Goal: Task Accomplishment & Management: Complete application form

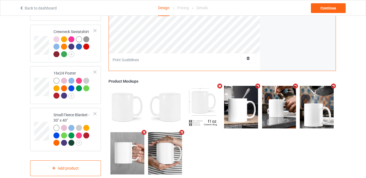
scroll to position [250, 0]
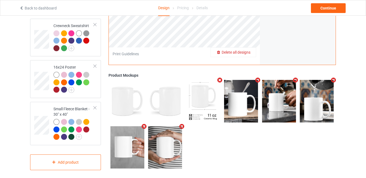
click at [250, 50] on span "Delete all designs" at bounding box center [236, 52] width 29 height 4
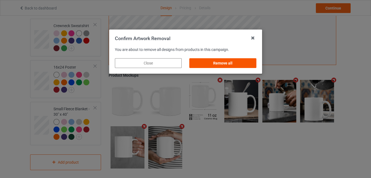
click at [219, 65] on div "Remove all" at bounding box center [222, 63] width 67 height 10
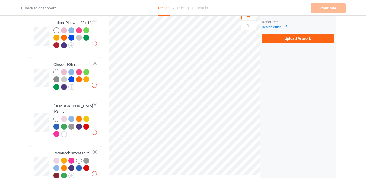
scroll to position [115, 0]
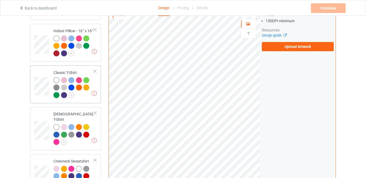
click at [96, 80] on td "Missing artworks Classic T-Shirt" at bounding box center [73, 85] width 46 height 34
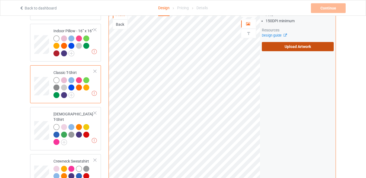
click at [297, 43] on label "Upload Artwork" at bounding box center [298, 46] width 72 height 9
click at [0, 0] on input "Upload Artwork" at bounding box center [0, 0] width 0 height 0
click at [302, 43] on label "Upload Artwork" at bounding box center [298, 46] width 72 height 9
click at [0, 0] on input "Upload Artwork" at bounding box center [0, 0] width 0 height 0
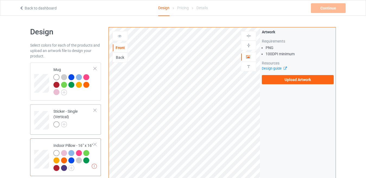
click at [76, 121] on div "Sticker - Single (Vertical)" at bounding box center [73, 118] width 40 height 18
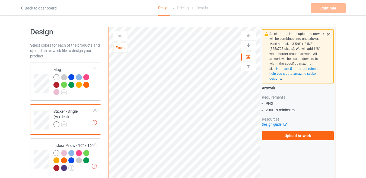
click at [84, 94] on div at bounding box center [73, 85] width 40 height 23
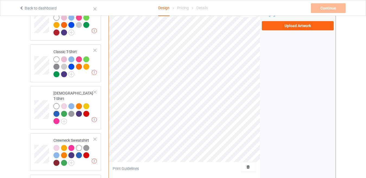
scroll to position [244, 0]
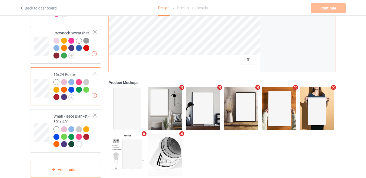
scroll to position [250, 0]
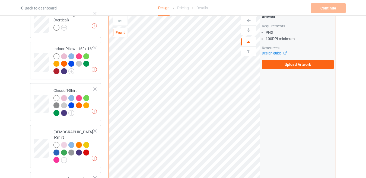
scroll to position [136, 0]
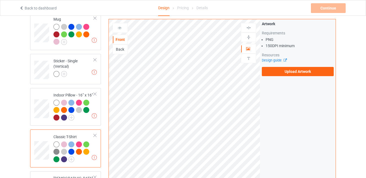
scroll to position [27, 0]
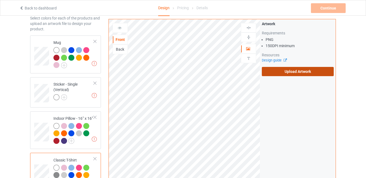
click at [302, 71] on label "Upload Artwork" at bounding box center [298, 71] width 72 height 9
click at [0, 0] on input "Upload Artwork" at bounding box center [0, 0] width 0 height 0
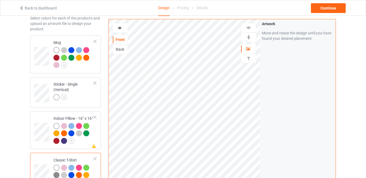
click at [117, 29] on div at bounding box center [120, 27] width 15 height 5
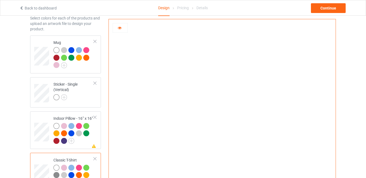
click at [117, 29] on div at bounding box center [120, 27] width 15 height 5
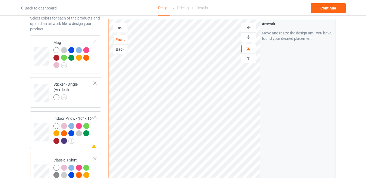
click at [122, 26] on icon at bounding box center [120, 27] width 5 height 4
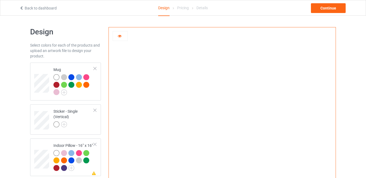
click at [119, 35] on icon at bounding box center [120, 35] width 5 height 4
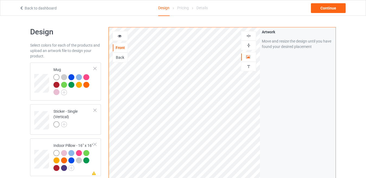
click at [122, 56] on div "Back" at bounding box center [120, 57] width 15 height 5
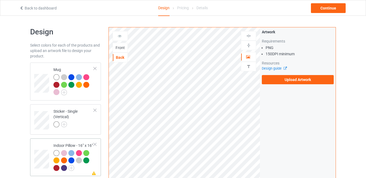
click at [95, 145] on div at bounding box center [95, 145] width 4 height 4
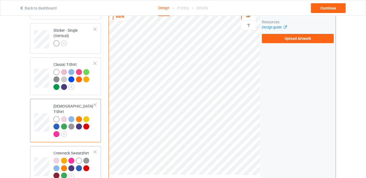
scroll to position [54, 0]
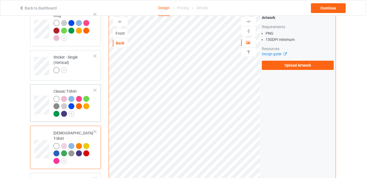
click at [81, 118] on div at bounding box center [73, 107] width 40 height 23
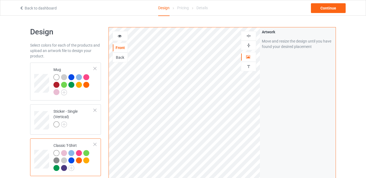
click at [119, 36] on icon at bounding box center [120, 35] width 5 height 4
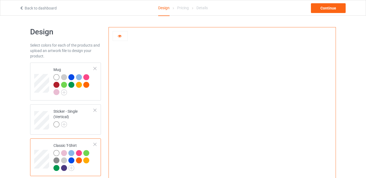
scroll to position [27, 0]
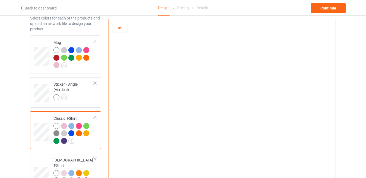
click at [65, 127] on div at bounding box center [64, 126] width 6 height 6
click at [72, 128] on div at bounding box center [71, 126] width 6 height 6
click at [80, 126] on div at bounding box center [79, 126] width 6 height 6
click at [87, 127] on div at bounding box center [86, 126] width 6 height 6
click at [121, 28] on icon at bounding box center [120, 27] width 5 height 4
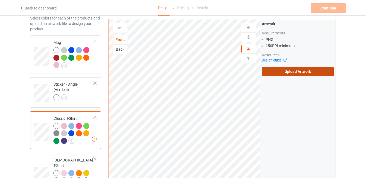
click at [302, 74] on label "Upload Artwork" at bounding box center [298, 71] width 72 height 9
click at [0, 0] on input "Upload Artwork" at bounding box center [0, 0] width 0 height 0
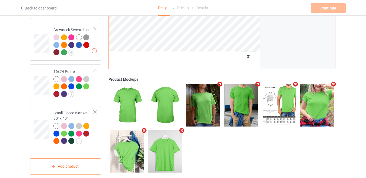
scroll to position [208, 0]
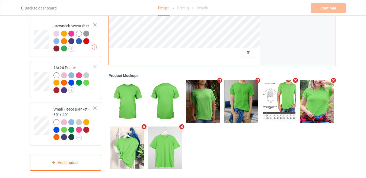
click at [91, 87] on div at bounding box center [73, 83] width 40 height 23
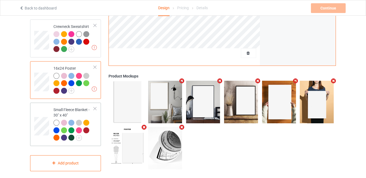
scroll to position [208, 0]
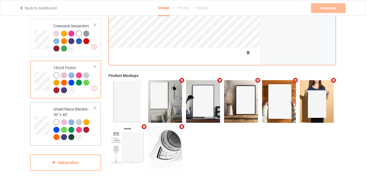
click at [94, 131] on td "Small Fleece Blanket - 30" x 40"" at bounding box center [73, 123] width 46 height 39
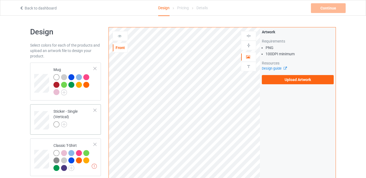
click at [84, 126] on div at bounding box center [73, 126] width 40 height 8
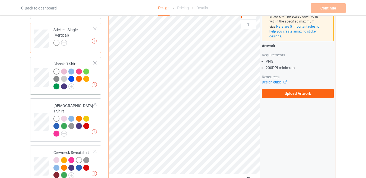
scroll to position [81, 0]
click at [88, 90] on div at bounding box center [73, 80] width 40 height 23
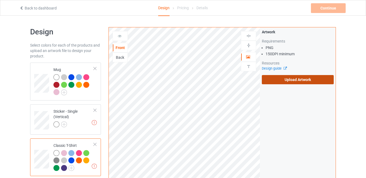
click at [313, 81] on label "Upload Artwork" at bounding box center [298, 79] width 72 height 9
click at [0, 0] on input "Upload Artwork" at bounding box center [0, 0] width 0 height 0
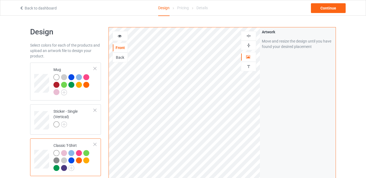
click at [121, 36] on icon at bounding box center [120, 35] width 5 height 4
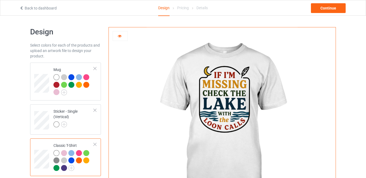
click at [119, 35] on icon at bounding box center [120, 35] width 5 height 4
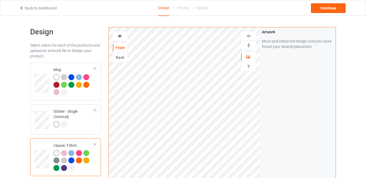
click at [123, 36] on div at bounding box center [120, 35] width 15 height 5
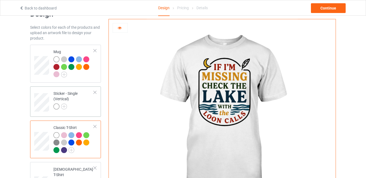
scroll to position [27, 0]
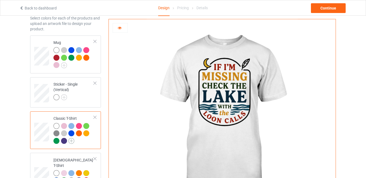
click at [72, 141] on img at bounding box center [71, 141] width 6 height 6
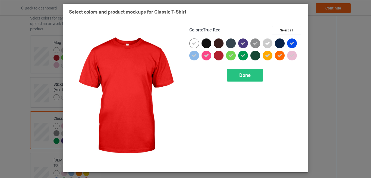
click at [217, 54] on div at bounding box center [219, 56] width 10 height 10
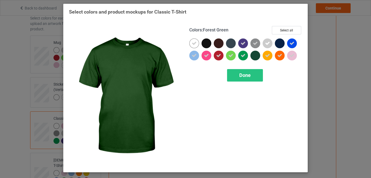
click at [255, 55] on div at bounding box center [255, 56] width 10 height 10
click at [243, 74] on span "Done" at bounding box center [244, 75] width 11 height 6
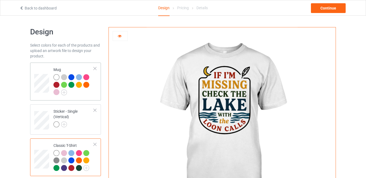
click at [90, 94] on div at bounding box center [73, 85] width 40 height 23
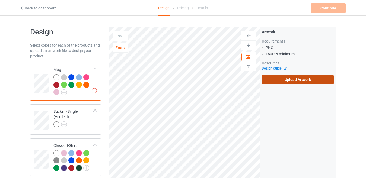
click at [298, 81] on label "Upload Artwork" at bounding box center [298, 79] width 72 height 9
click at [0, 0] on input "Upload Artwork" at bounding box center [0, 0] width 0 height 0
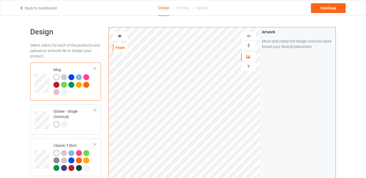
click at [264, 97] on div "Artwork Move and resize the design until you have found your desired placement" at bounding box center [298, 130] width 76 height 206
click at [121, 36] on icon at bounding box center [120, 35] width 5 height 4
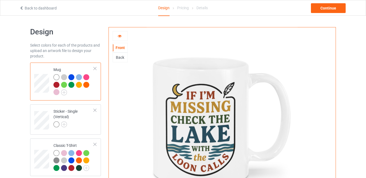
click at [120, 36] on icon at bounding box center [120, 35] width 5 height 4
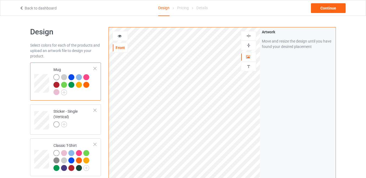
click at [121, 36] on icon at bounding box center [120, 35] width 5 height 4
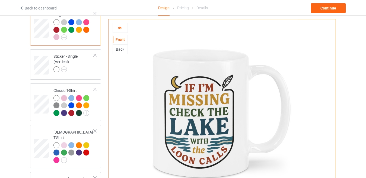
scroll to position [59, 0]
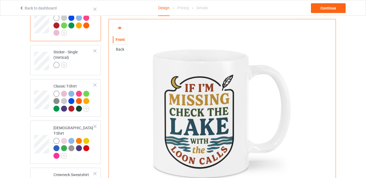
click at [121, 28] on icon at bounding box center [120, 27] width 5 height 4
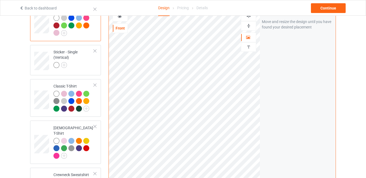
scroll to position [32, 0]
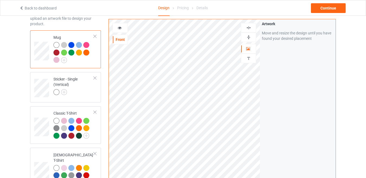
click at [124, 29] on div at bounding box center [120, 27] width 15 height 5
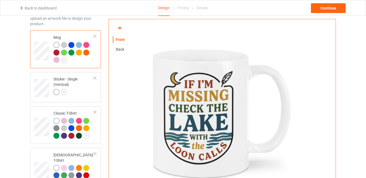
click at [124, 29] on div at bounding box center [120, 27] width 15 height 5
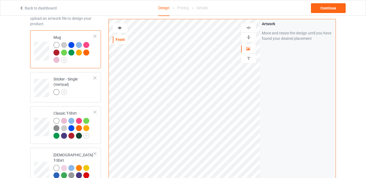
click at [121, 28] on icon at bounding box center [120, 27] width 5 height 4
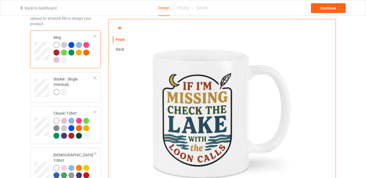
click at [121, 28] on icon at bounding box center [120, 27] width 5 height 4
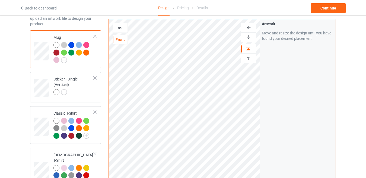
click at [119, 29] on icon at bounding box center [120, 27] width 5 height 4
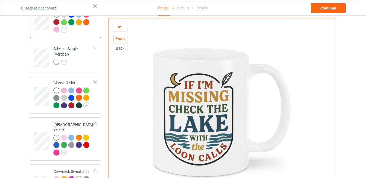
scroll to position [64, 0]
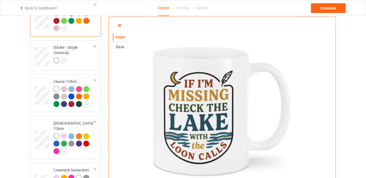
click at [120, 44] on div "Back" at bounding box center [120, 46] width 15 height 5
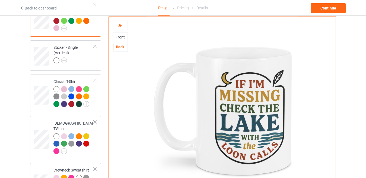
click at [121, 23] on icon at bounding box center [120, 25] width 5 height 4
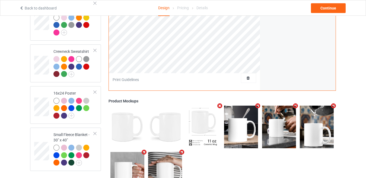
scroll to position [200, 0]
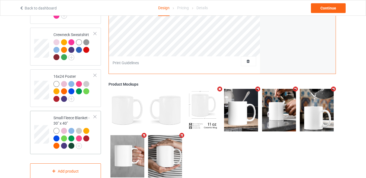
click at [95, 126] on td "Small Fleece Blanket - 30" x 40"" at bounding box center [73, 132] width 46 height 39
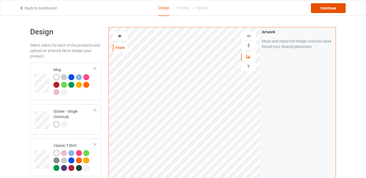
click at [328, 8] on div "Continue" at bounding box center [328, 8] width 35 height 10
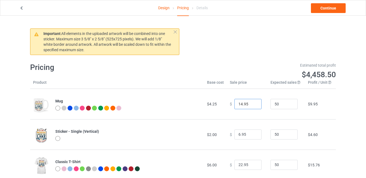
drag, startPoint x: 243, startPoint y: 105, endPoint x: 246, endPoint y: 103, distance: 4.1
click at [246, 103] on input "14.95" at bounding box center [247, 104] width 27 height 10
click at [243, 104] on input "14.95" at bounding box center [247, 104] width 27 height 10
click at [246, 103] on input "14.95" at bounding box center [247, 104] width 27 height 10
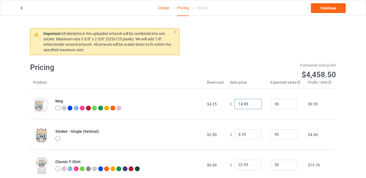
click at [246, 103] on input "14.95" at bounding box center [247, 104] width 27 height 10
click at [243, 104] on input "14.95" at bounding box center [247, 104] width 27 height 10
click at [245, 104] on input "14.95" at bounding box center [247, 104] width 27 height 10
click at [238, 104] on input "14.99" at bounding box center [247, 104] width 27 height 10
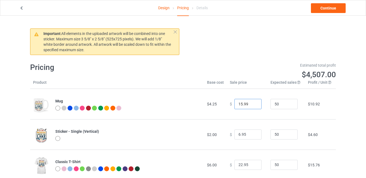
click at [245, 103] on input "15.99" at bounding box center [247, 104] width 27 height 10
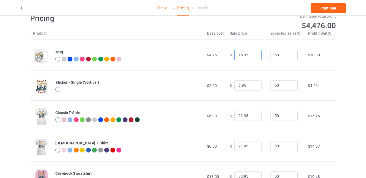
scroll to position [81, 0]
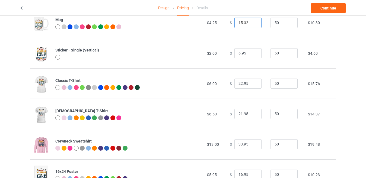
type input "15.32"
drag, startPoint x: 239, startPoint y: 84, endPoint x: 235, endPoint y: 86, distance: 3.6
click at [235, 86] on input "22.95" at bounding box center [247, 84] width 27 height 10
click at [235, 85] on input "22.95" at bounding box center [247, 84] width 27 height 10
drag, startPoint x: 235, startPoint y: 85, endPoint x: 238, endPoint y: 83, distance: 3.3
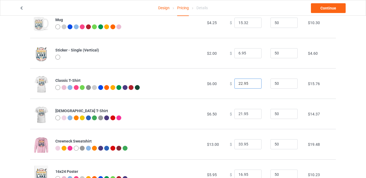
click at [238, 84] on input "22.95" at bounding box center [247, 84] width 27 height 10
click at [239, 83] on input "22.95" at bounding box center [247, 84] width 27 height 10
type input "17.95"
drag, startPoint x: 239, startPoint y: 114, endPoint x: 235, endPoint y: 116, distance: 4.5
click at [235, 116] on input "21.95" at bounding box center [247, 114] width 27 height 10
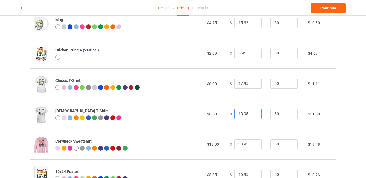
scroll to position [109, 0]
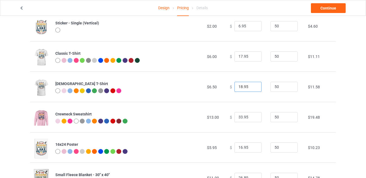
type input "18.95"
click at [239, 148] on input "16.95" at bounding box center [247, 148] width 27 height 10
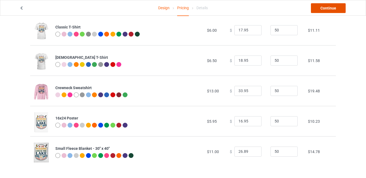
click at [323, 9] on link "Continue" at bounding box center [328, 8] width 35 height 10
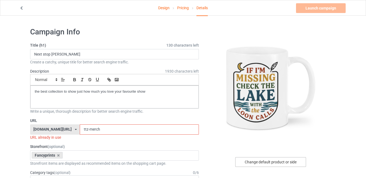
click at [274, 162] on div "Change default product or side" at bounding box center [270, 162] width 71 height 10
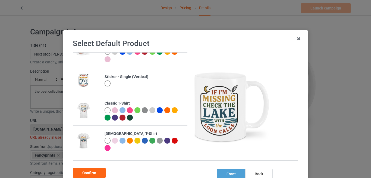
scroll to position [26, 0]
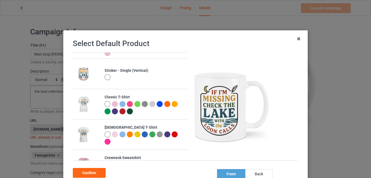
click at [104, 103] on div at bounding box center [107, 104] width 6 height 6
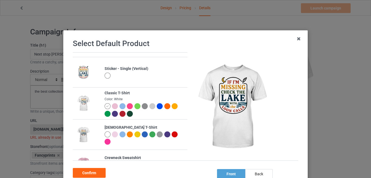
click at [143, 106] on img at bounding box center [145, 106] width 6 height 6
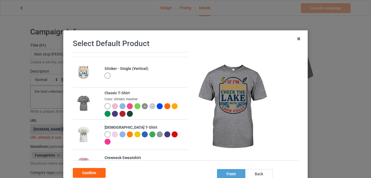
click at [149, 107] on div at bounding box center [152, 106] width 6 height 6
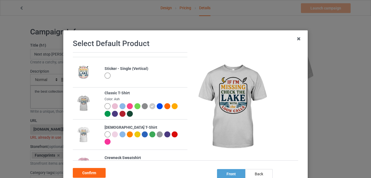
click at [104, 106] on div at bounding box center [107, 106] width 6 height 6
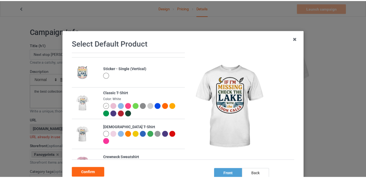
scroll to position [106, 0]
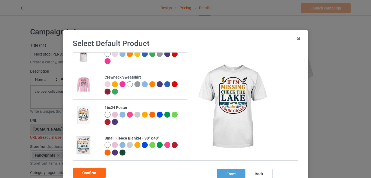
click at [94, 171] on div "Confirm" at bounding box center [89, 173] width 33 height 10
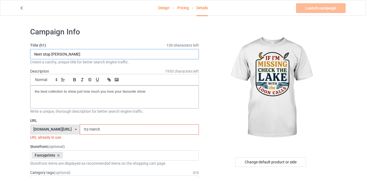
drag, startPoint x: 74, startPoint y: 55, endPoint x: 33, endPoint y: 53, distance: 41.8
click at [33, 53] on input "Next stop [PERSON_NAME]" at bounding box center [114, 54] width 169 height 10
type input "Loon calls lake"
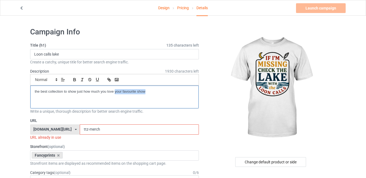
drag, startPoint x: 115, startPoint y: 93, endPoint x: 147, endPoint y: 92, distance: 32.3
click at [147, 92] on p "the best collection to show just how much you love your favourite show" at bounding box center [115, 91] width 160 height 5
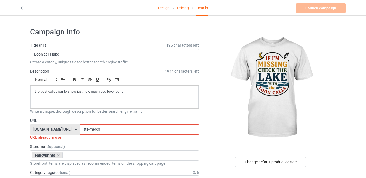
drag, startPoint x: 83, startPoint y: 130, endPoint x: 77, endPoint y: 131, distance: 6.0
click at [80, 131] on input "ttz-merch" at bounding box center [139, 130] width 119 height 10
click at [81, 131] on input "Ln-merch" at bounding box center [139, 130] width 119 height 10
click at [87, 130] on input "Loon-merch" at bounding box center [139, 130] width 119 height 10
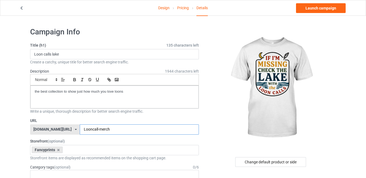
click at [111, 130] on input "Looncall-merch" at bounding box center [139, 130] width 119 height 10
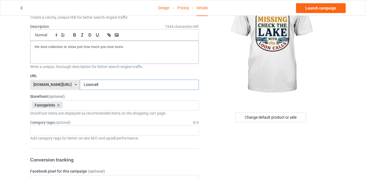
scroll to position [54, 0]
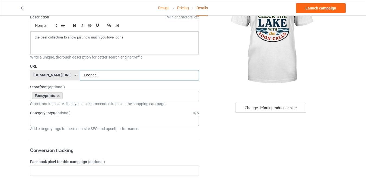
type input "Looncall"
click at [61, 119] on div "Age > [DEMOGRAPHIC_DATA] > 1 Age > [DEMOGRAPHIC_DATA] Months > 1 Month Age > [D…" at bounding box center [114, 121] width 169 height 10
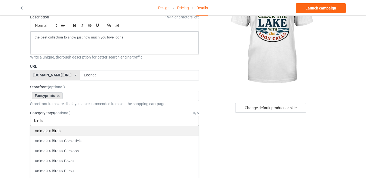
type input "birds"
click at [60, 129] on div "Animals > Birds" at bounding box center [114, 131] width 168 height 10
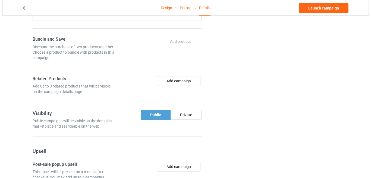
scroll to position [244, 0]
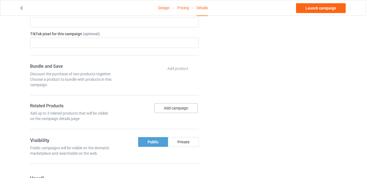
click at [180, 109] on button "Add campaign" at bounding box center [175, 108] width 43 height 10
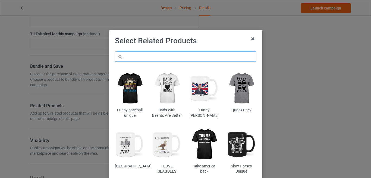
click at [148, 57] on input "text" at bounding box center [185, 57] width 141 height 10
type input "loon"
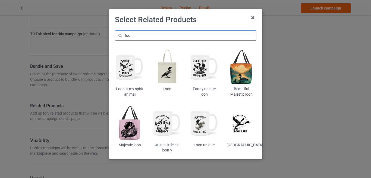
scroll to position [27, 0]
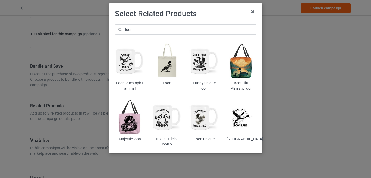
click at [239, 69] on img at bounding box center [241, 61] width 30 height 37
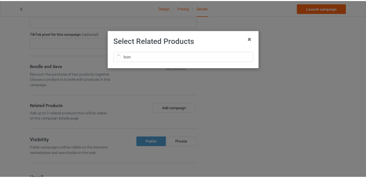
scroll to position [0, 0]
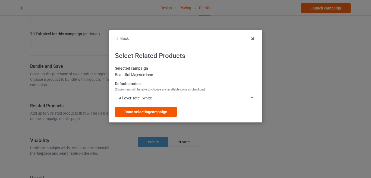
click at [157, 114] on span "Done selecting campaign" at bounding box center [145, 112] width 43 height 4
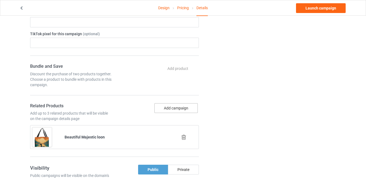
click at [172, 108] on button "Add campaign" at bounding box center [175, 108] width 43 height 10
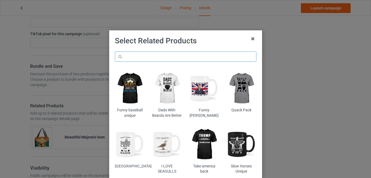
click at [159, 59] on input "text" at bounding box center [185, 57] width 141 height 10
type input "loon"
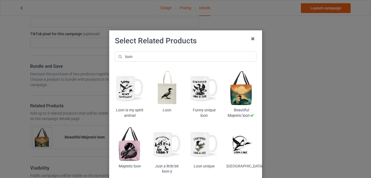
click at [161, 151] on img at bounding box center [167, 144] width 30 height 37
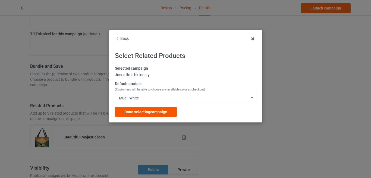
click at [153, 112] on span "Done selecting campaign" at bounding box center [145, 112] width 43 height 4
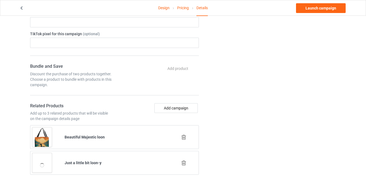
scroll to position [299, 0]
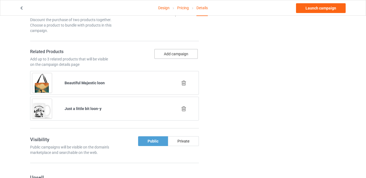
click at [169, 55] on button "Add campaign" at bounding box center [175, 54] width 43 height 10
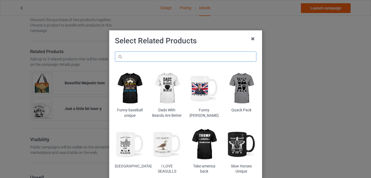
click at [163, 52] on input "text" at bounding box center [185, 57] width 141 height 10
click at [163, 58] on input "text" at bounding box center [185, 57] width 141 height 10
type input "loon"
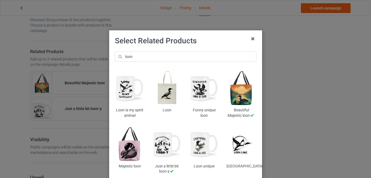
click at [125, 94] on img at bounding box center [130, 88] width 30 height 37
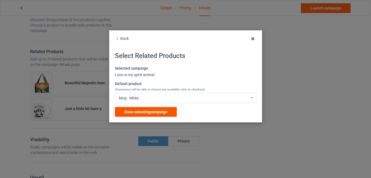
click at [154, 115] on div "Done selecting campaign" at bounding box center [146, 112] width 62 height 10
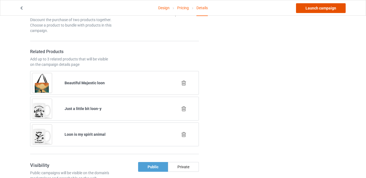
click at [326, 10] on link "Launch campaign" at bounding box center [321, 8] width 50 height 10
